Goal: Transaction & Acquisition: Obtain resource

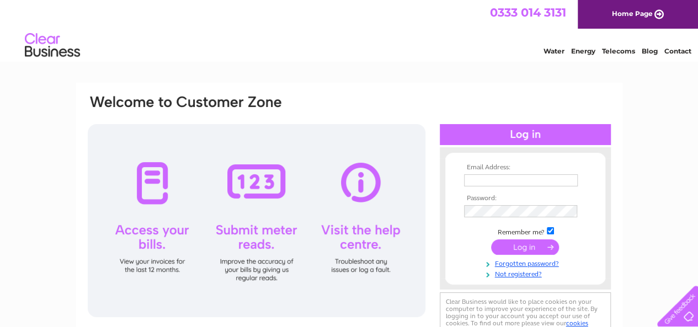
type input "[EMAIL_ADDRESS][DOMAIN_NAME]"
click at [512, 244] on input "submit" at bounding box center [525, 247] width 68 height 15
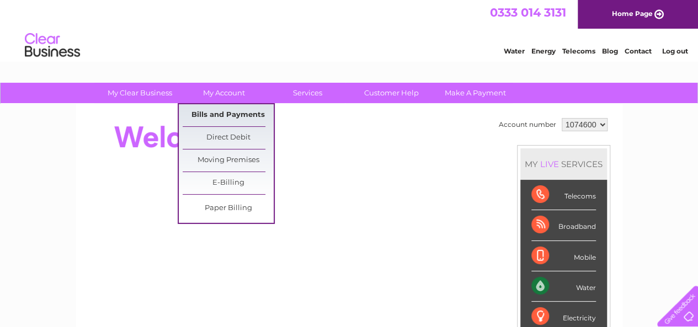
click at [221, 116] on link "Bills and Payments" at bounding box center [228, 115] width 91 height 22
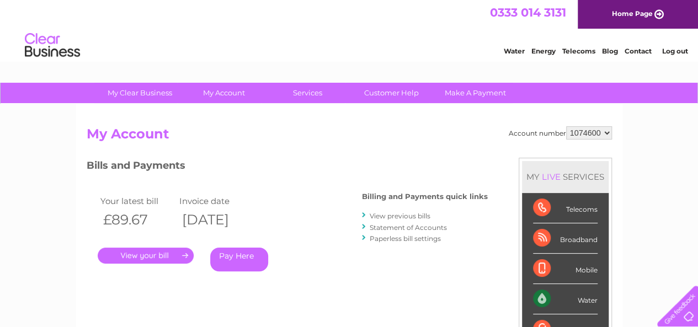
click at [145, 254] on link "." at bounding box center [146, 256] width 96 height 16
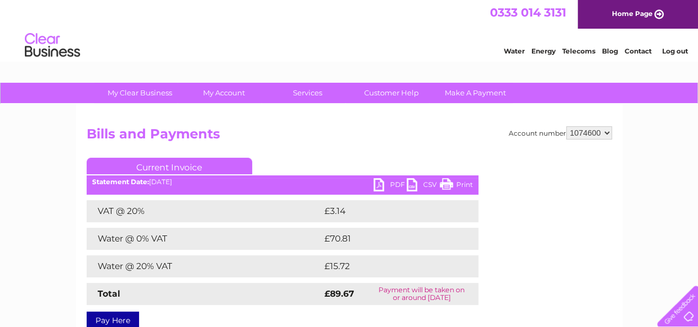
click at [375, 183] on link "PDF" at bounding box center [390, 186] width 33 height 16
